Goal: Find specific page/section: Find specific page/section

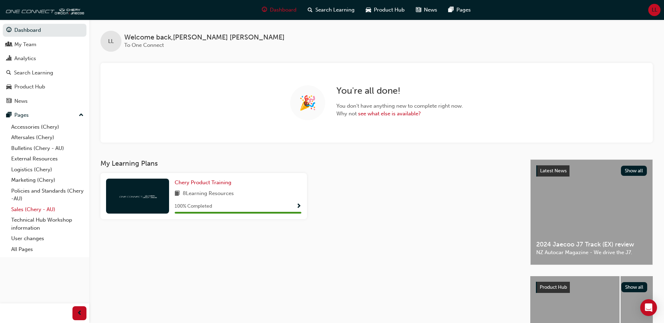
click at [27, 212] on link "Sales (Chery - AU)" at bounding box center [47, 209] width 78 height 11
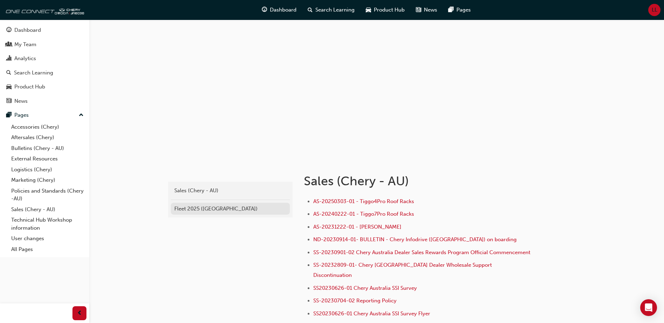
click at [197, 207] on div "Fleet 2025 ([GEOGRAPHIC_DATA])" at bounding box center [230, 209] width 112 height 8
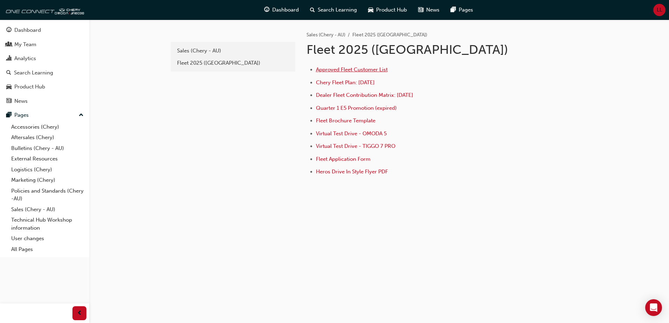
click at [370, 70] on span "Approved Fleet Customer List" at bounding box center [352, 69] width 72 height 6
